Goal: Use online tool/utility: Utilize a website feature to perform a specific function

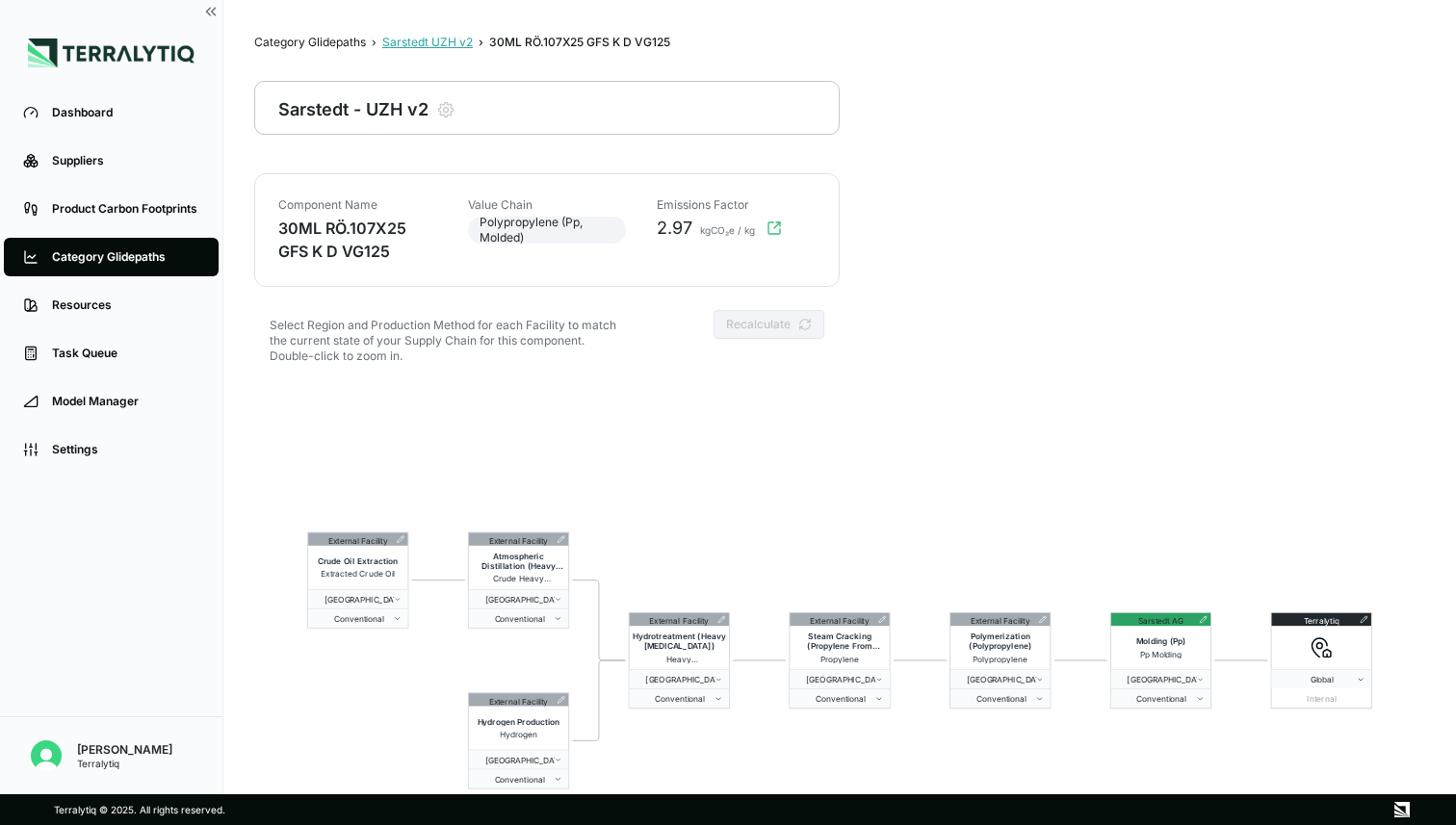
click at [449, 41] on div "Sarstedt UZH v2" at bounding box center [427, 42] width 91 height 16
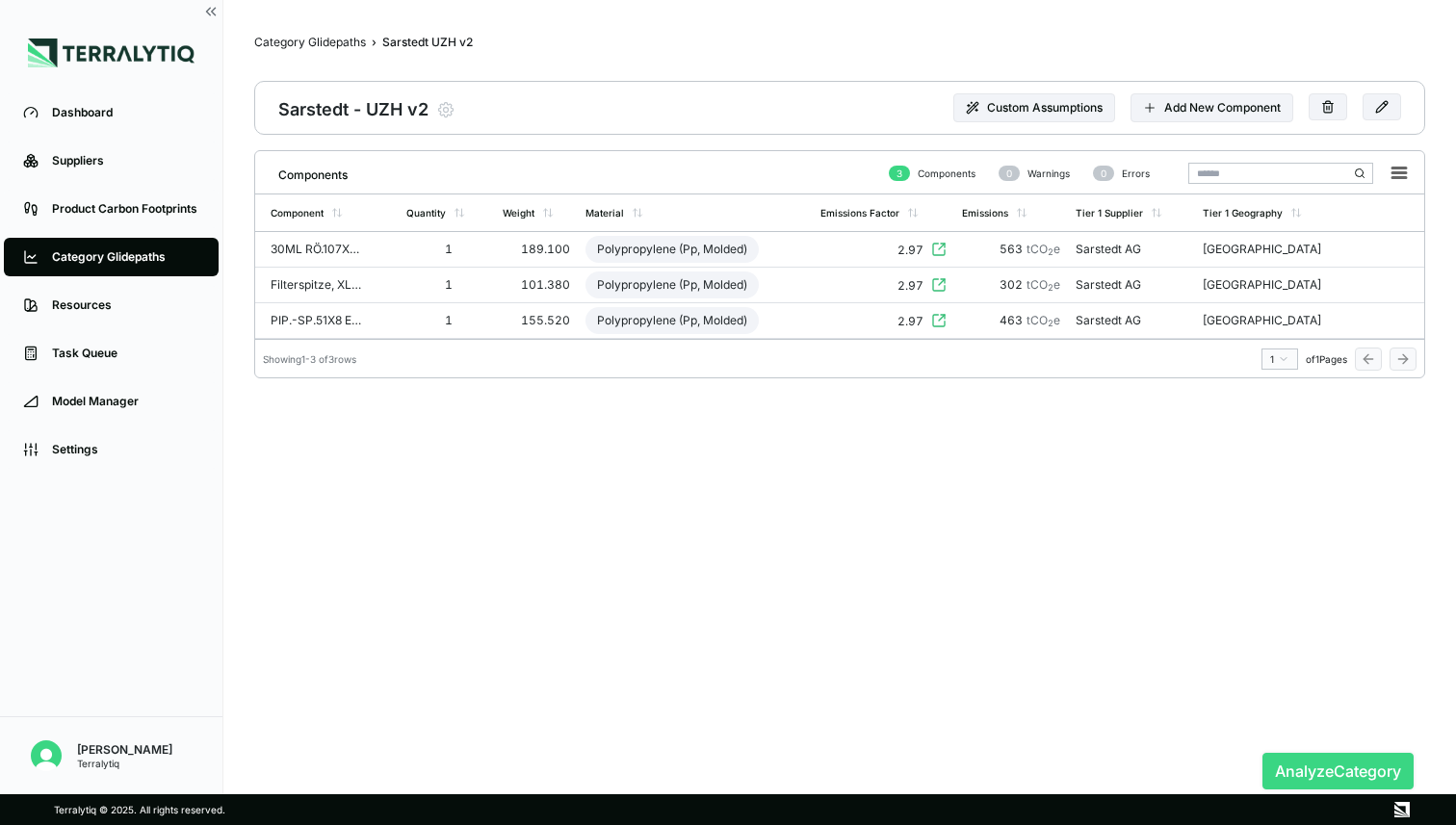
click at [1287, 764] on button "Analyze Category" at bounding box center [1338, 771] width 151 height 37
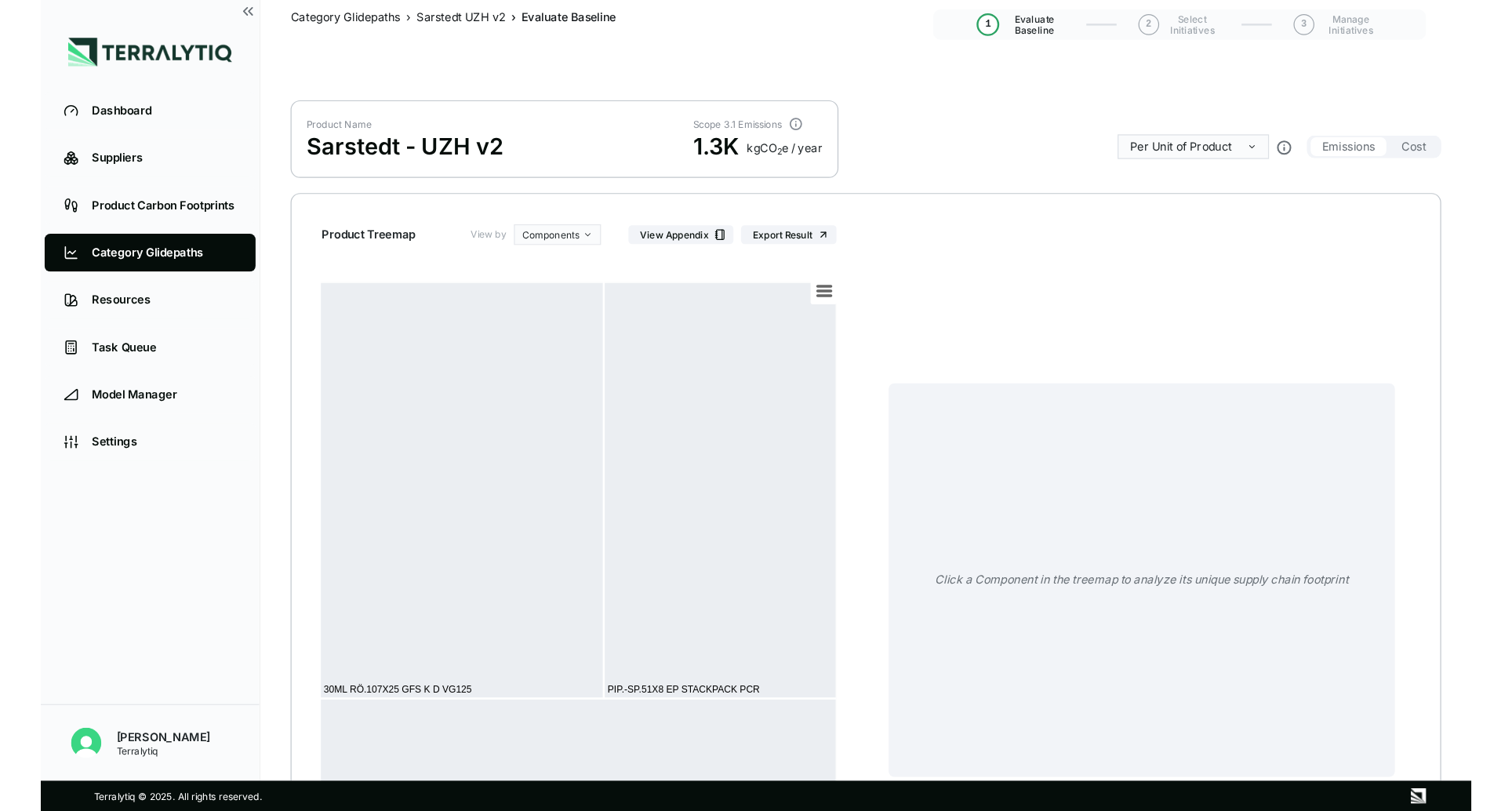
scroll to position [27, 0]
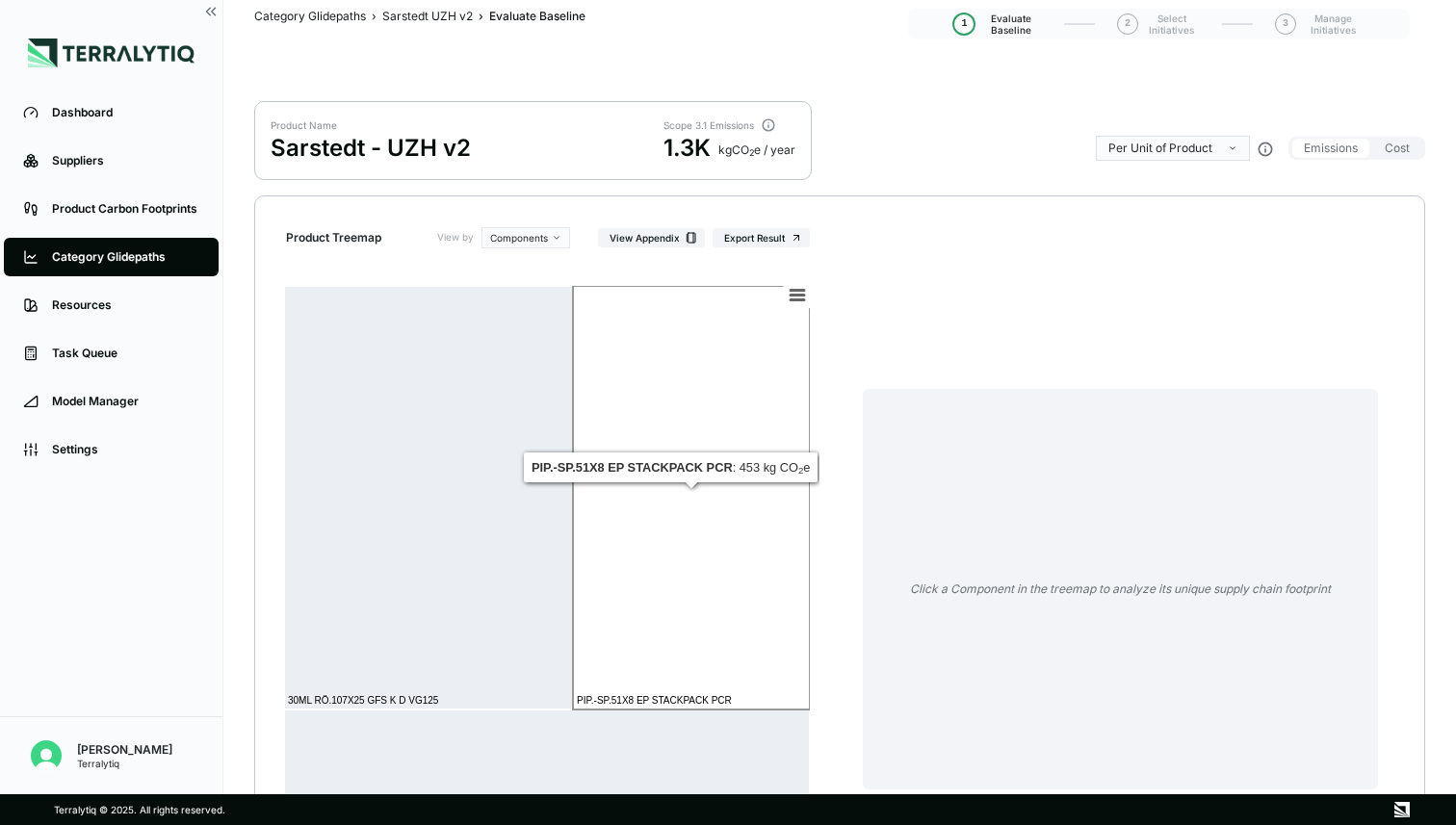
click at [713, 486] on rect at bounding box center [691, 497] width 237 height 423
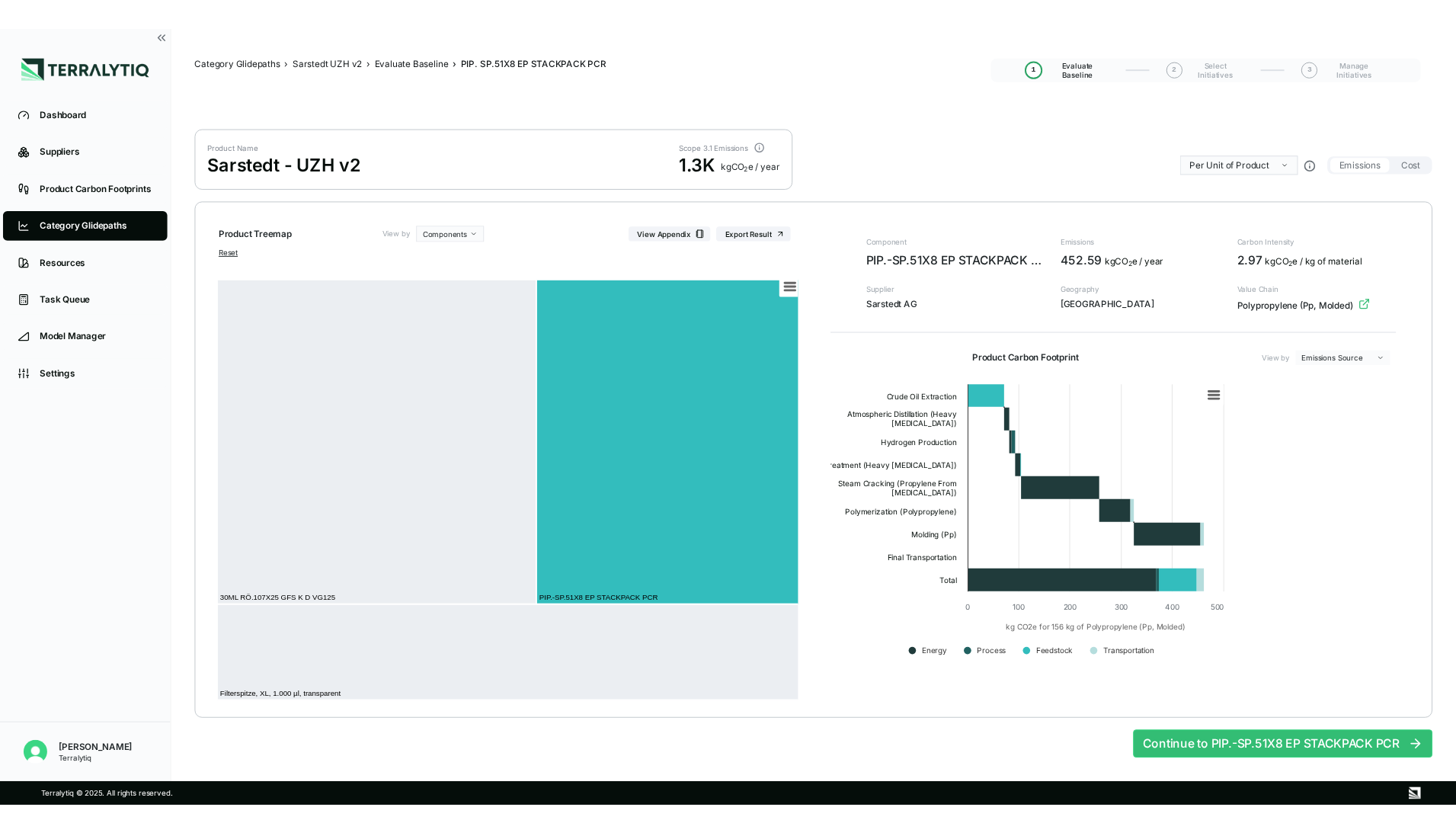
scroll to position [0, 0]
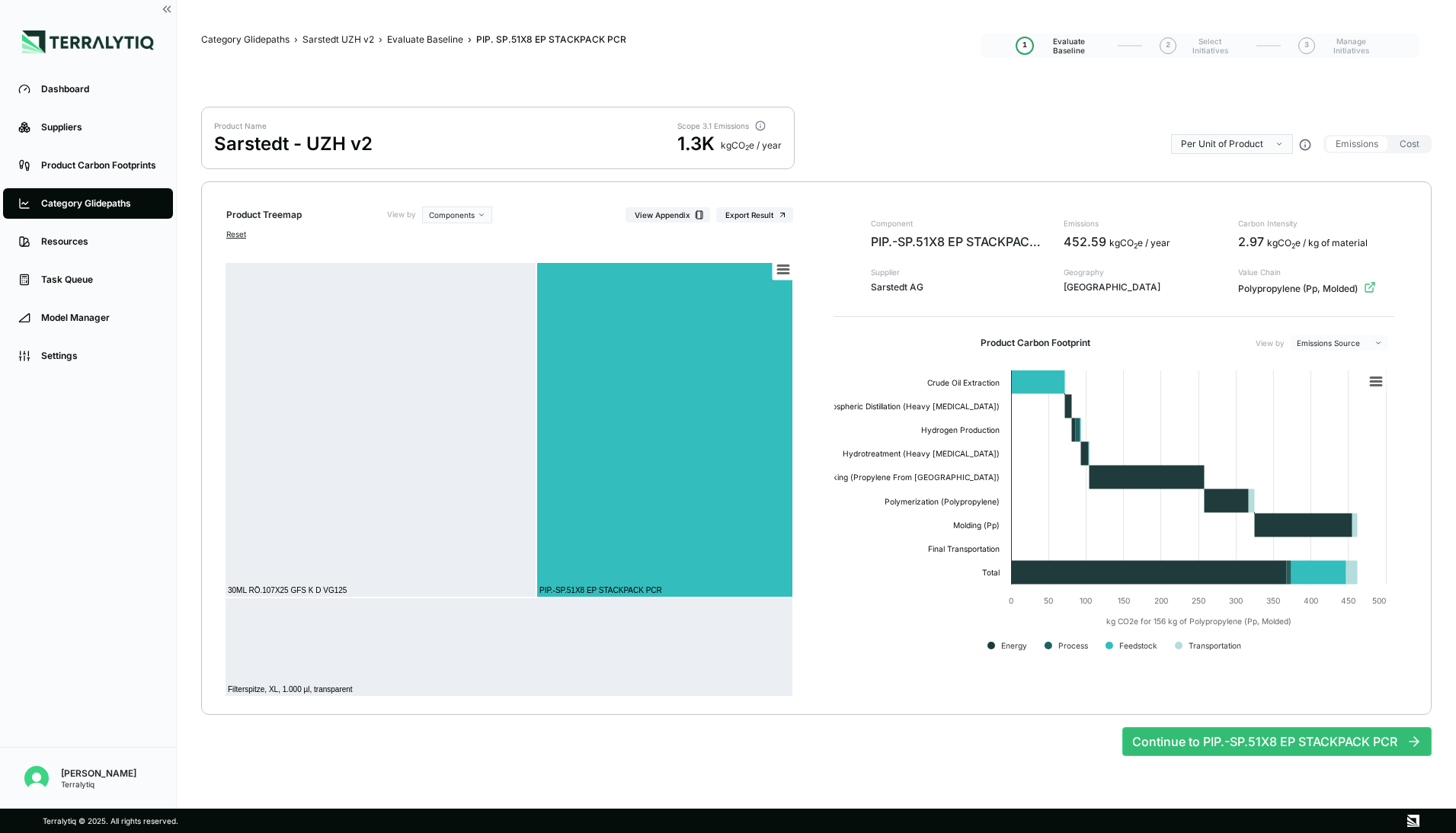
click at [1151, 350] on html "Dashboard Suppliers Product Carbon Footprints Category Glidepaths Resources Tas…" at bounding box center [728, 417] width 1456 height 833
click at [1151, 407] on div "Scopes" at bounding box center [1339, 403] width 90 height 18
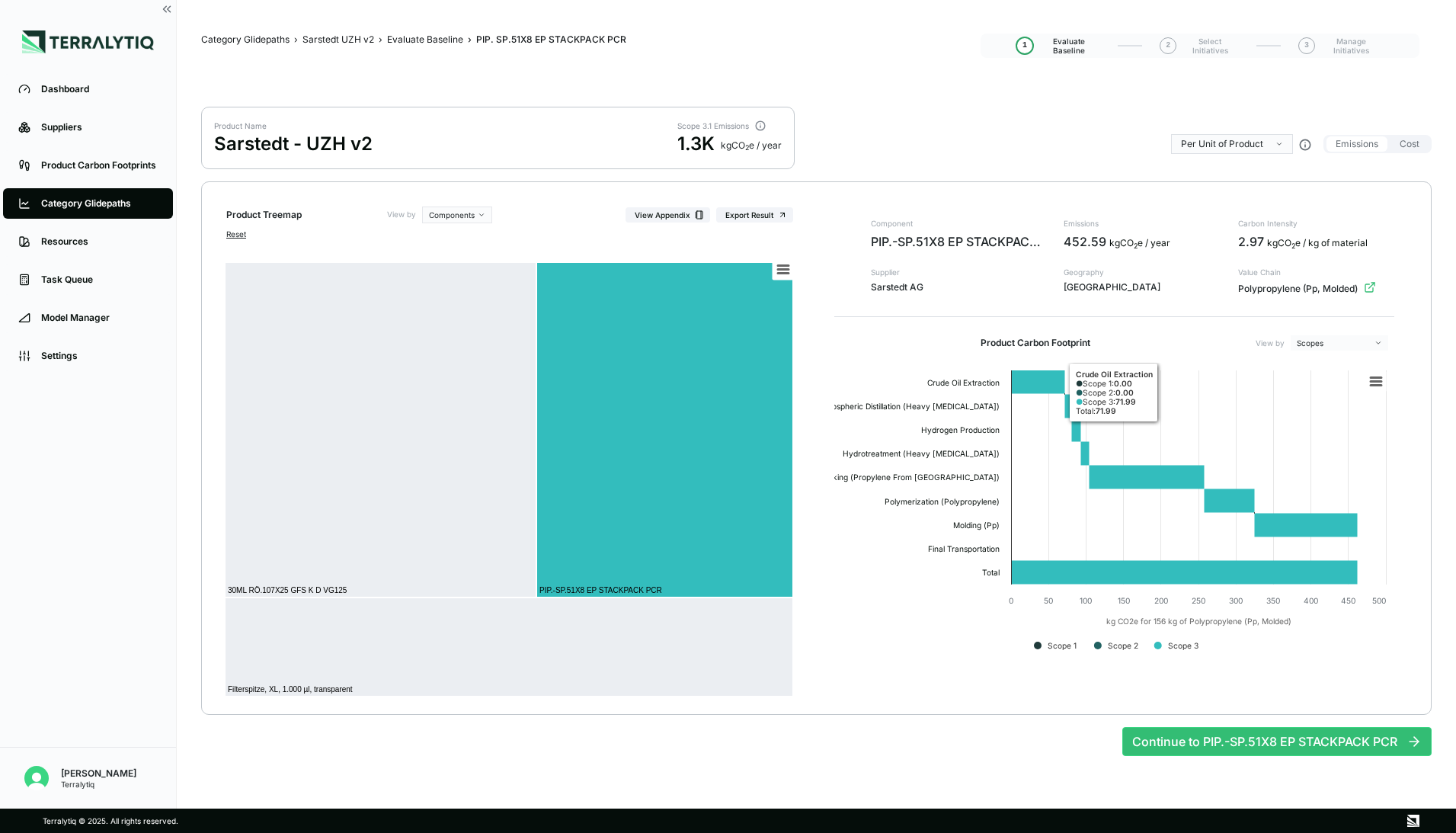
click at [1151, 343] on html "Dashboard Suppliers Product Carbon Footprints Category Glidepaths Resources Tas…" at bounding box center [728, 417] width 1456 height 833
click at [1151, 363] on div "Emissions Source" at bounding box center [1339, 366] width 90 height 18
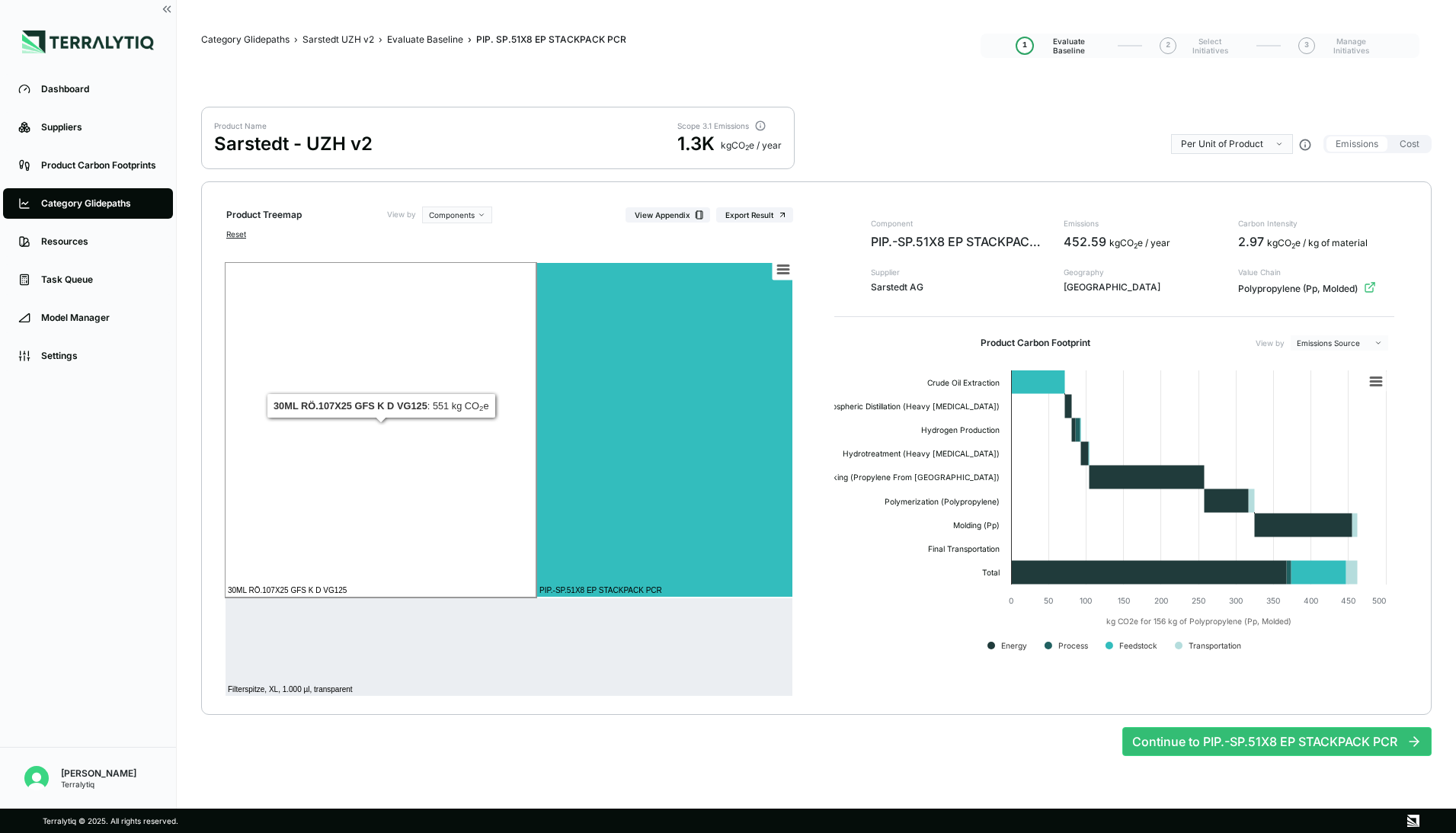
click at [375, 333] on rect at bounding box center [380, 429] width 312 height 335
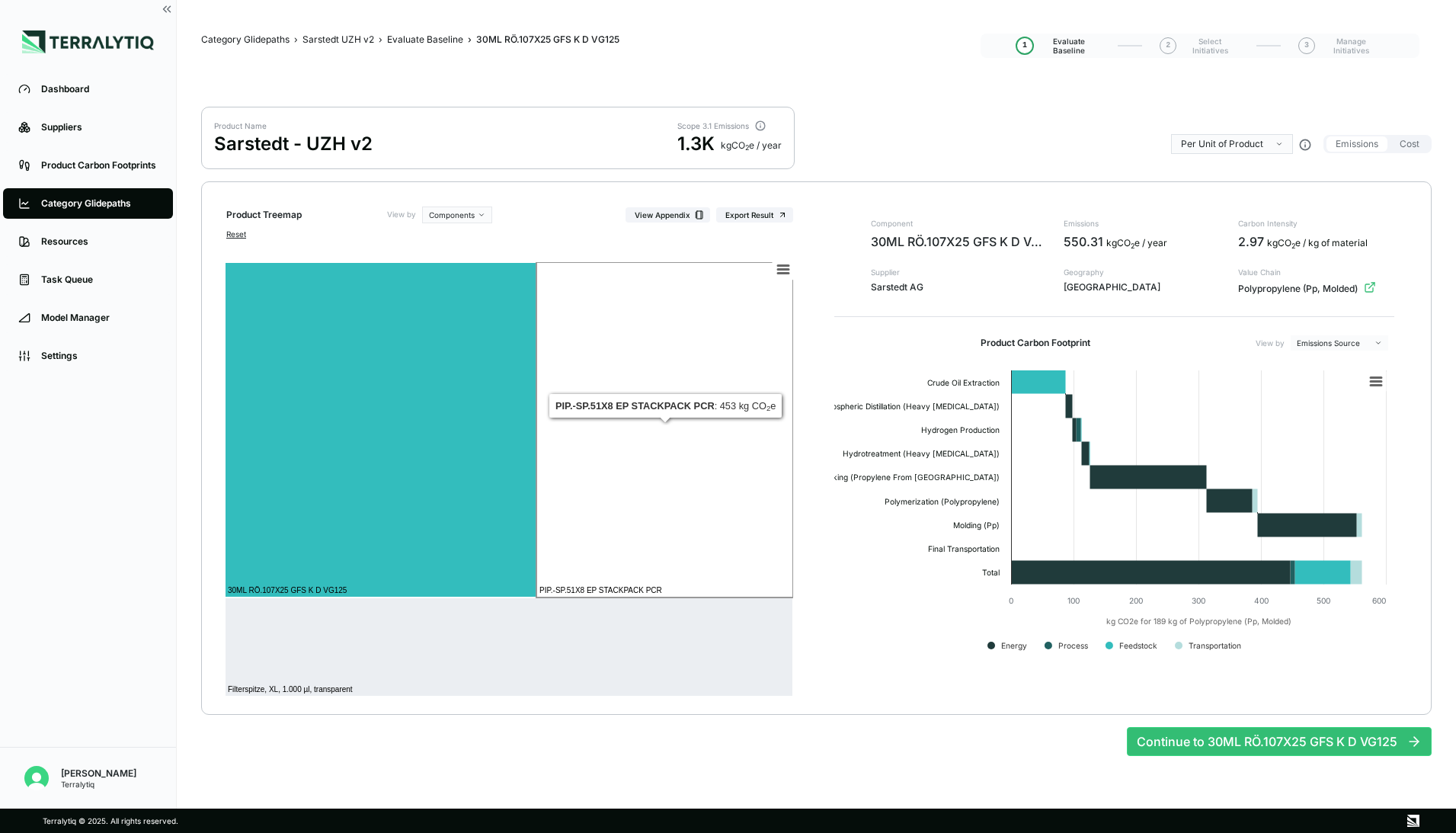
click at [670, 484] on rect at bounding box center [665, 429] width 257 height 335
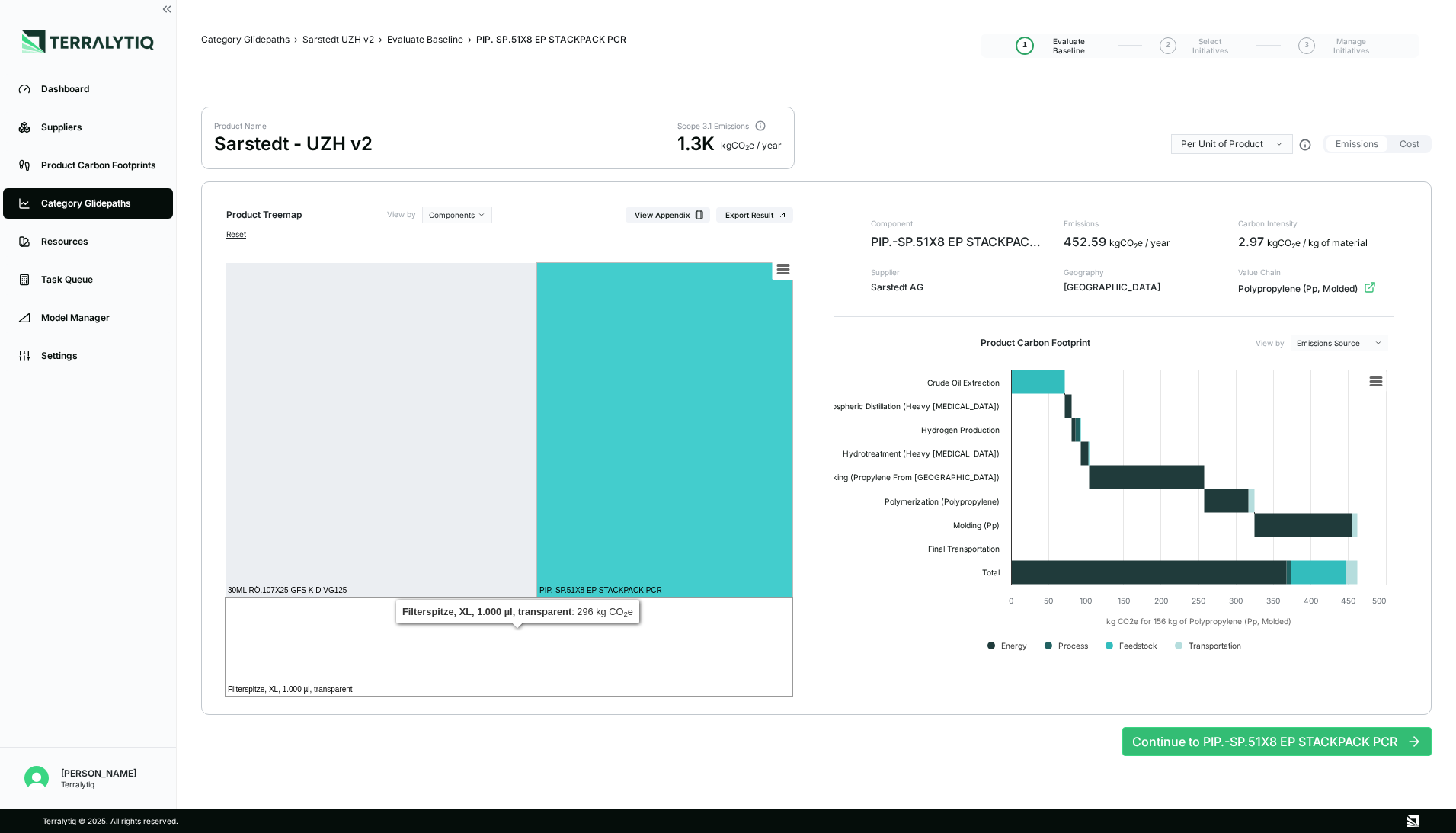
click at [520, 631] on rect at bounding box center [509, 647] width 569 height 99
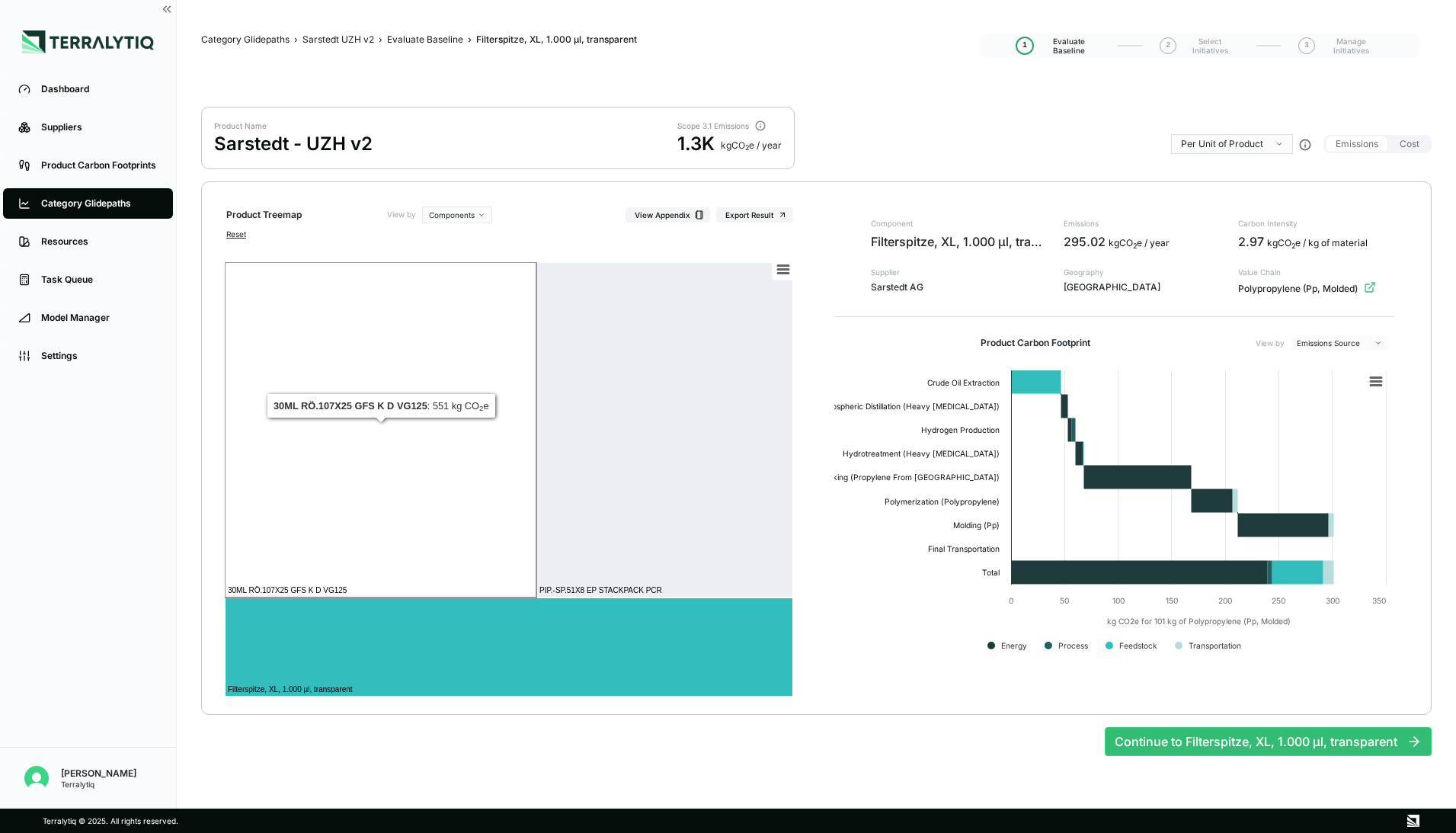
click at [404, 511] on rect at bounding box center [380, 429] width 312 height 335
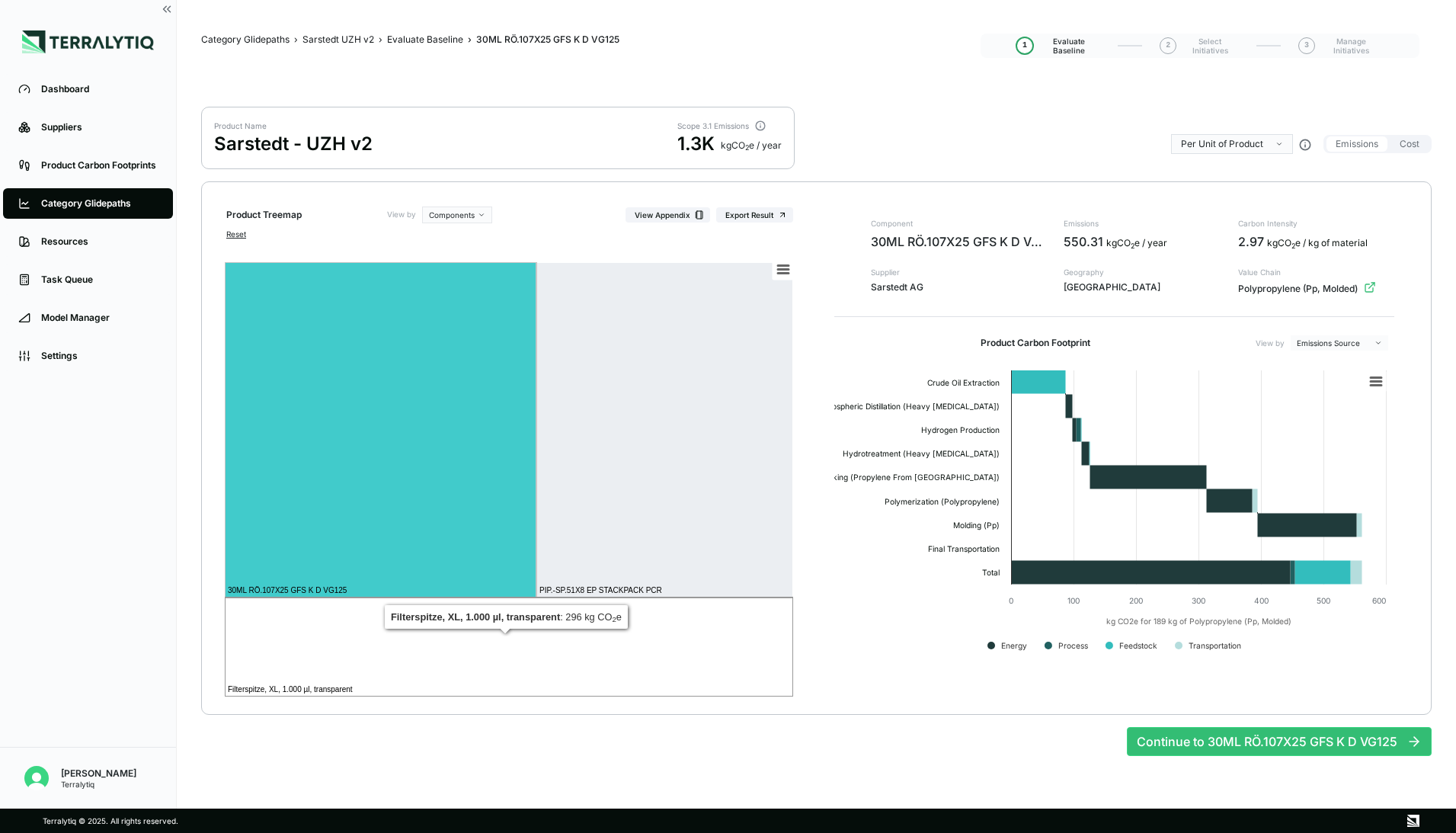
click at [469, 652] on rect at bounding box center [509, 647] width 569 height 99
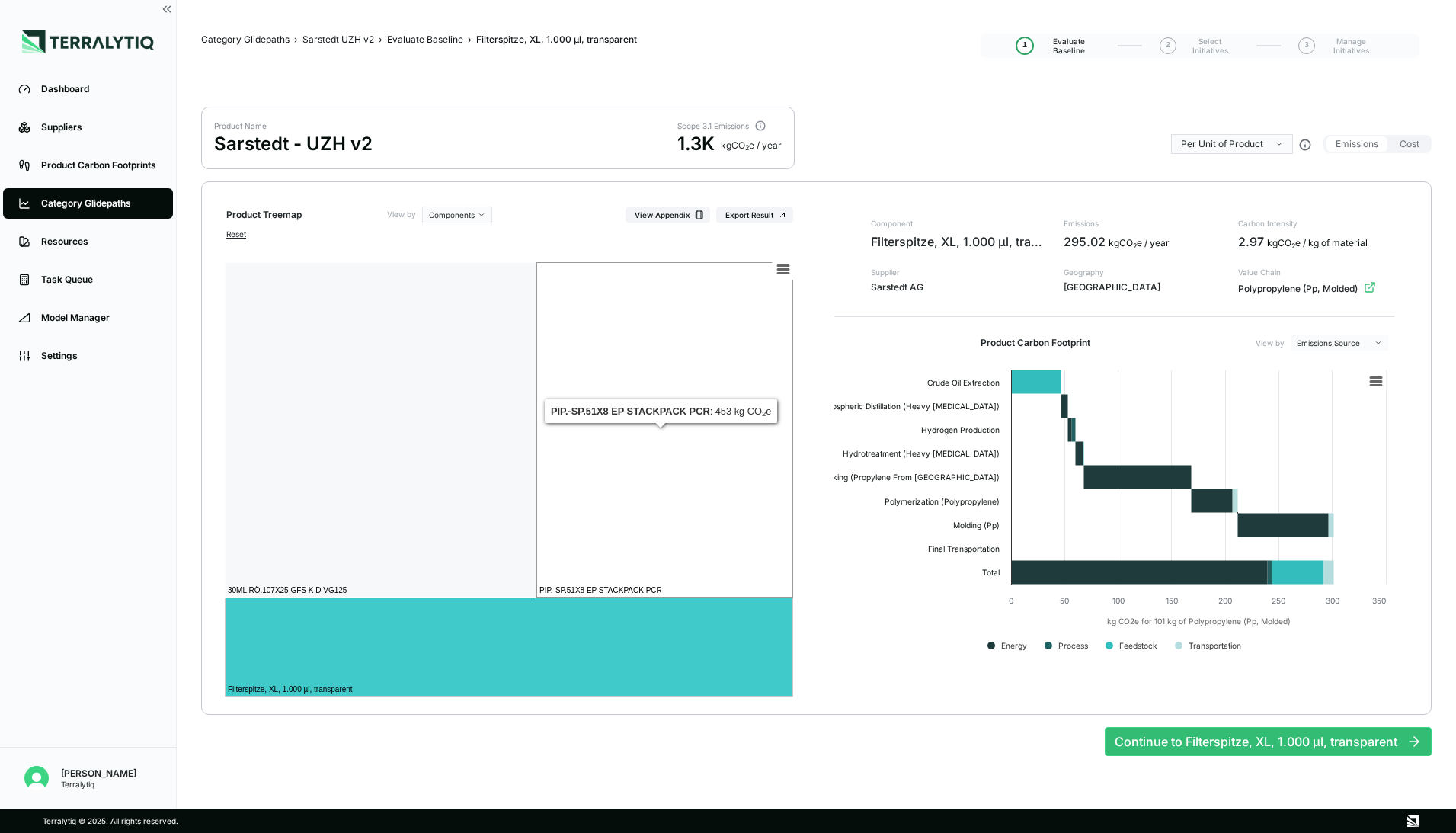
click at [632, 503] on rect at bounding box center [665, 429] width 257 height 335
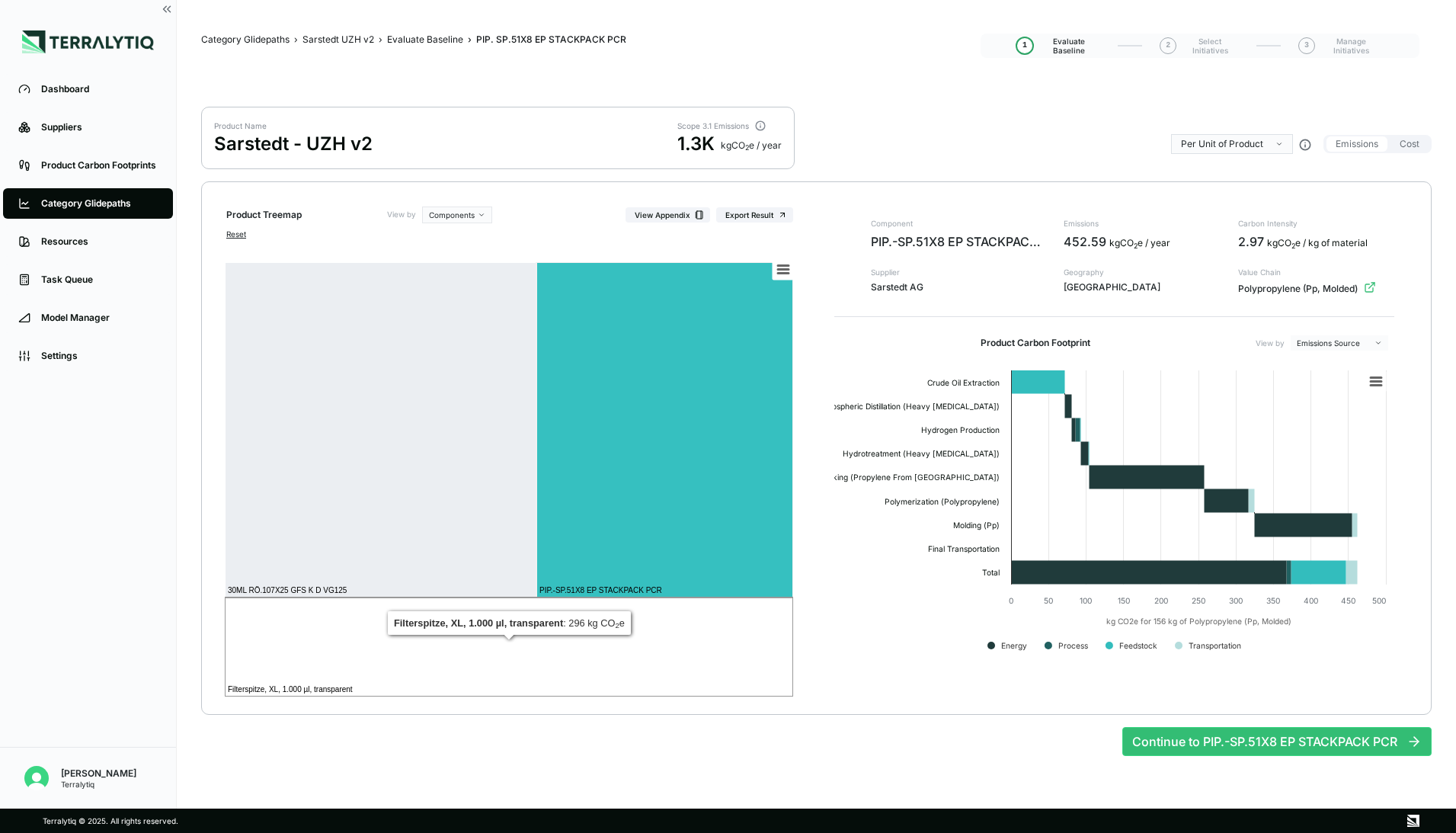
click at [503, 652] on rect at bounding box center [509, 647] width 569 height 99
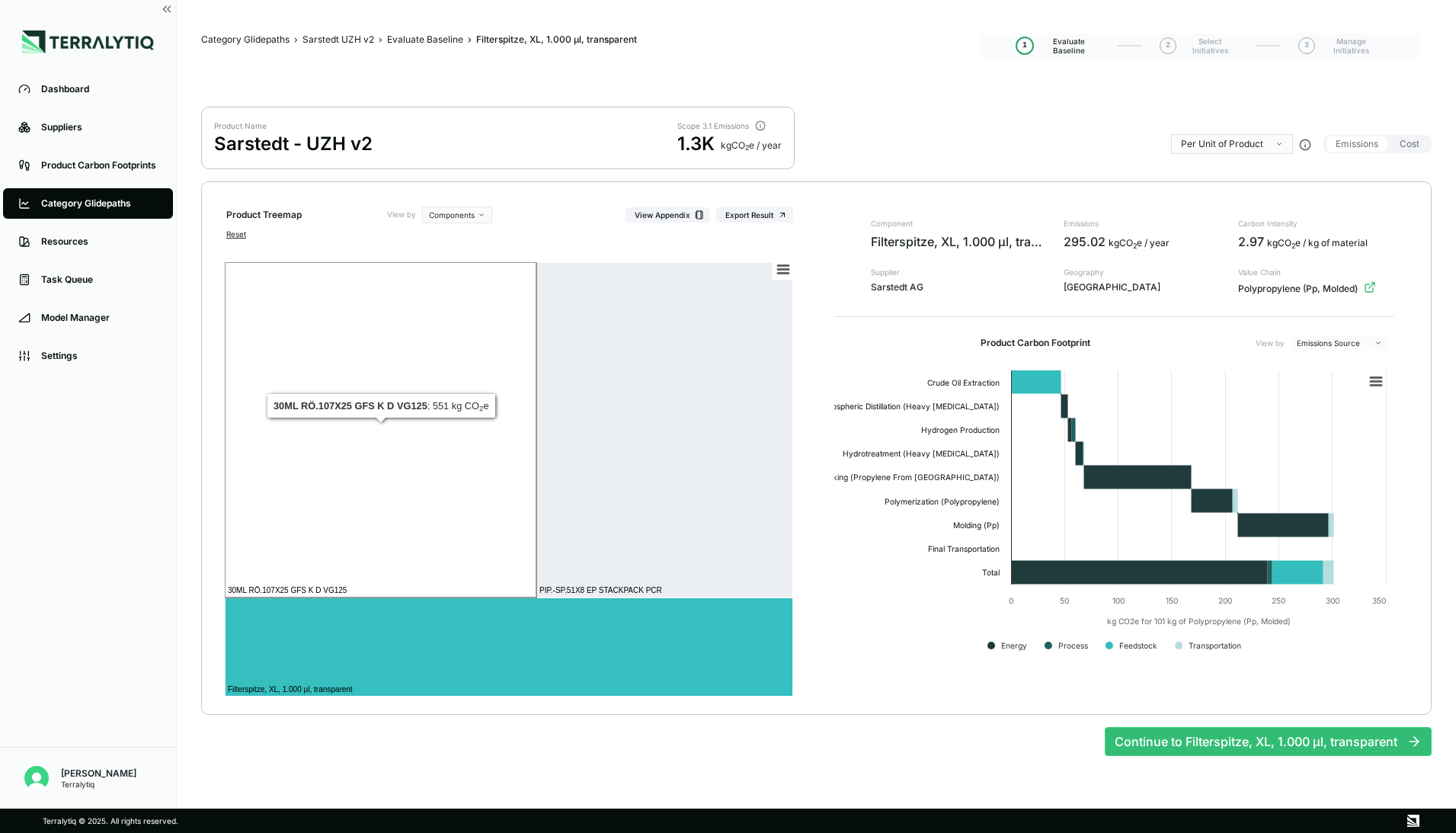
click at [347, 543] on rect at bounding box center [380, 429] width 312 height 335
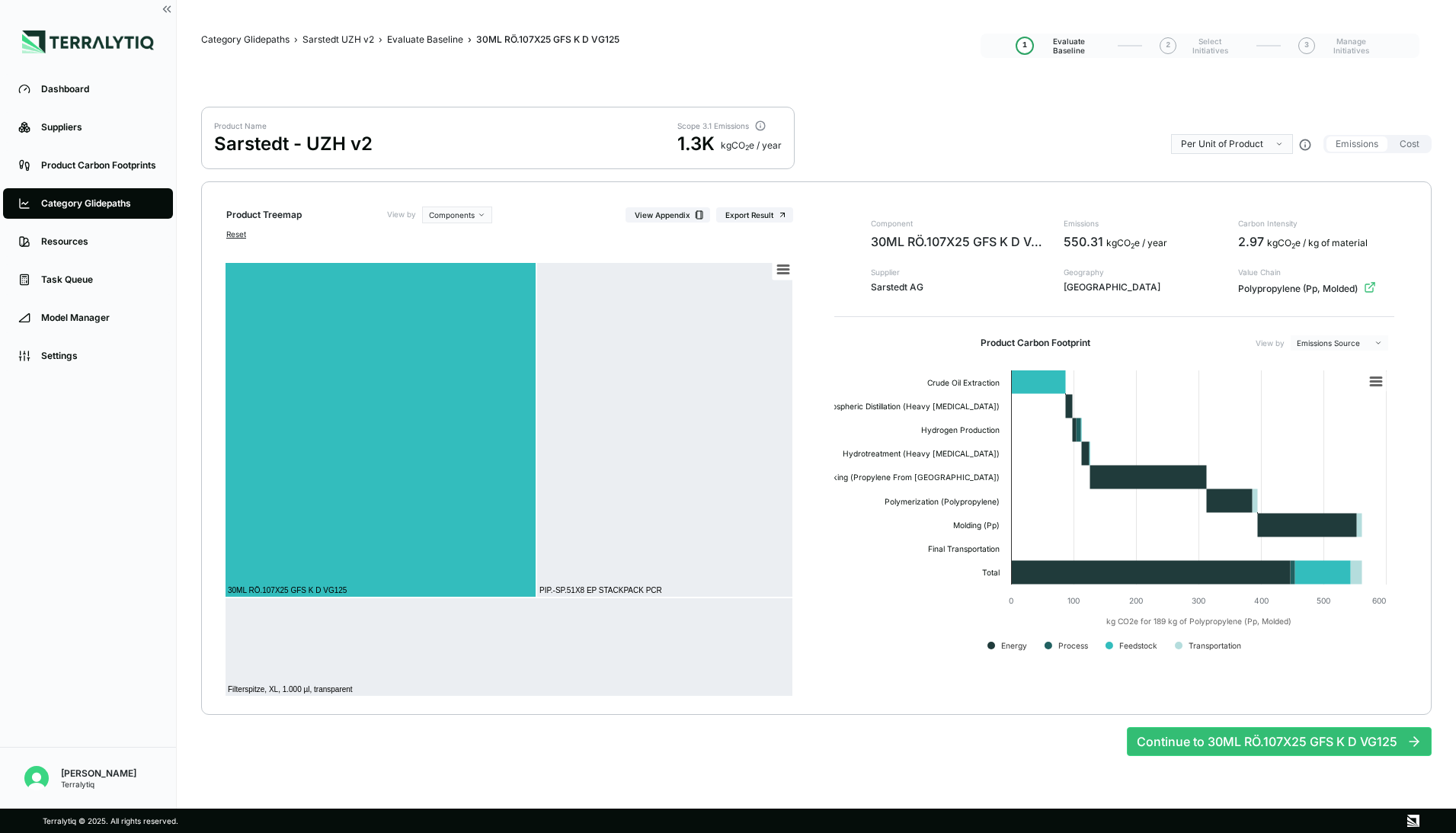
click at [901, 45] on nav "Category Glidepaths › Sarstedt UZH v2 › Evaluate Baseline › 30ML RÖ.107X25 GFS …" at bounding box center [591, 41] width 780 height 21
